Goal: Information Seeking & Learning: Learn about a topic

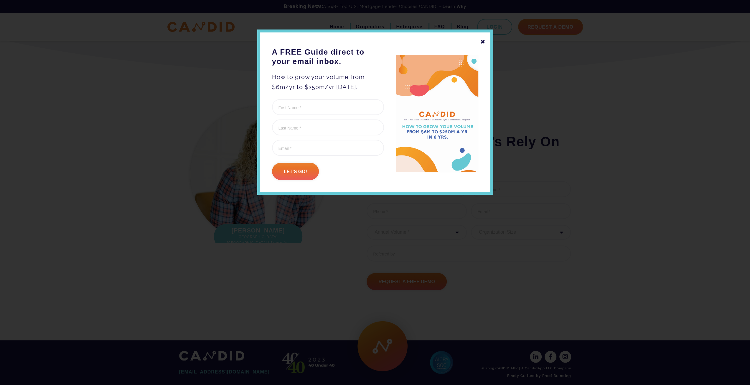
scroll to position [673, 0]
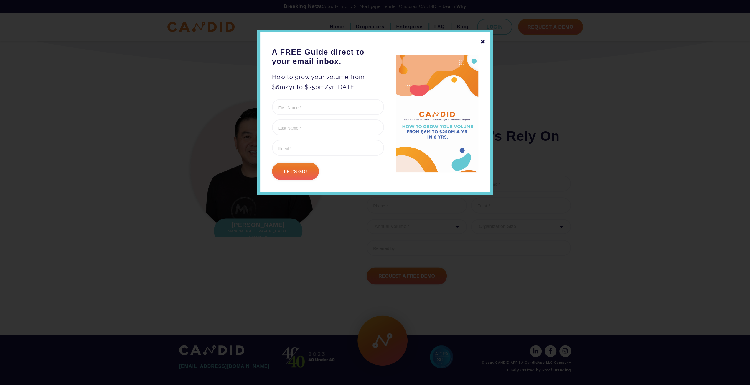
click at [484, 41] on div "✖" at bounding box center [482, 42] width 5 height 10
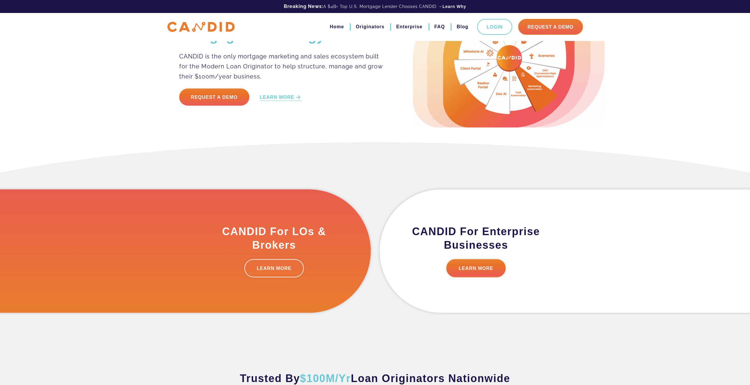
scroll to position [0, 0]
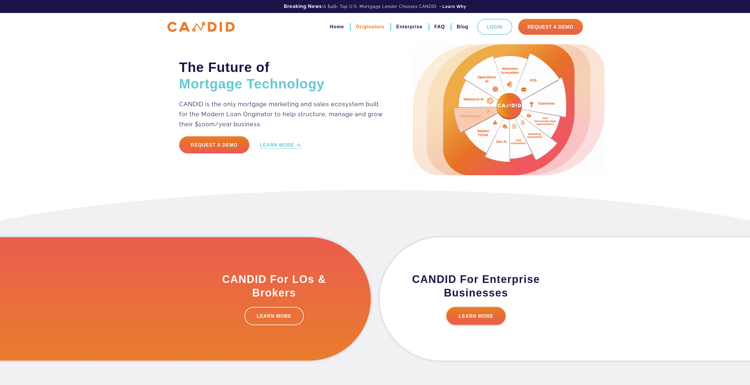
click at [369, 27] on link "Originators" at bounding box center [370, 27] width 29 height 10
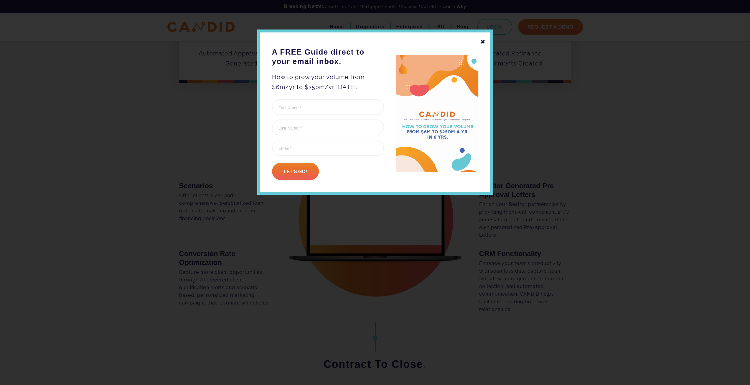
scroll to position [354, 0]
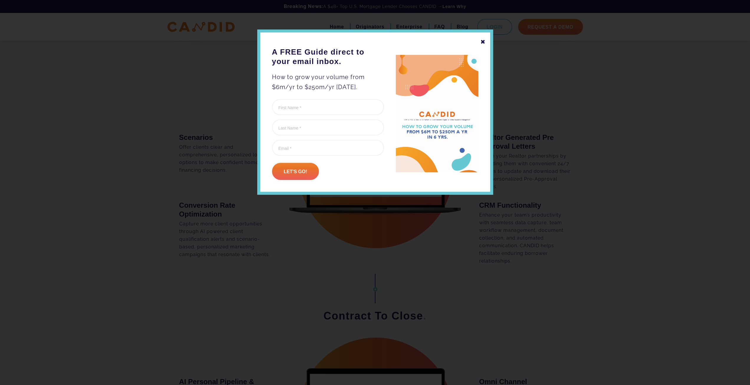
click at [482, 42] on div "✖" at bounding box center [482, 42] width 5 height 10
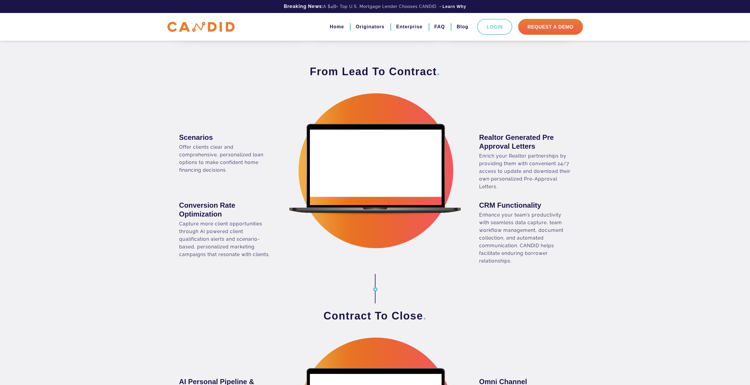
click at [403, 159] on div "Realtor Generated Pre Approval Letters Enrich your Realtor partnerships by prov…" at bounding box center [476, 161] width 192 height 57
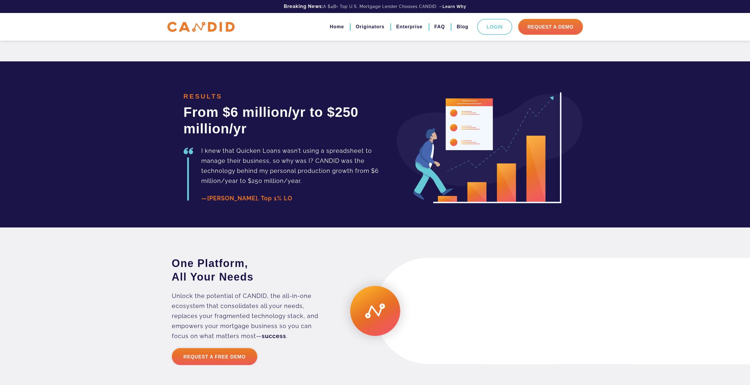
scroll to position [1296, 0]
